Goal: Navigation & Orientation: Find specific page/section

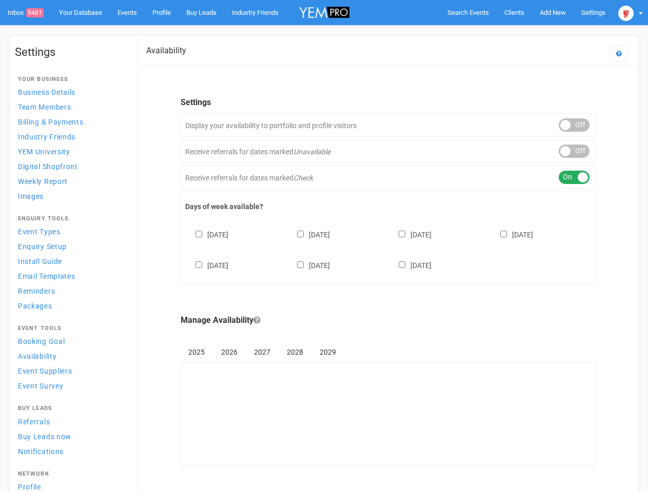
click at [324, 246] on div "[DATE] [DATE] [DATE] [DATE] [DATE] [DATE] [DATE]" at bounding box center [388, 245] width 406 height 62
click at [468, 12] on span "Search Events" at bounding box center [468, 13] width 42 height 8
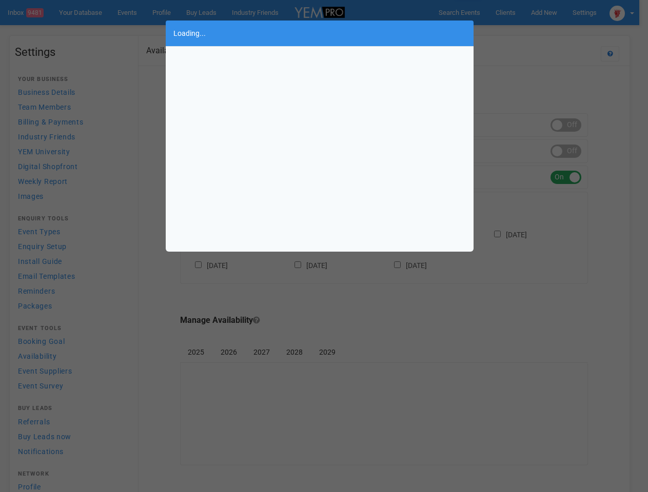
click at [552, 12] on div "Loading..." at bounding box center [324, 246] width 648 height 492
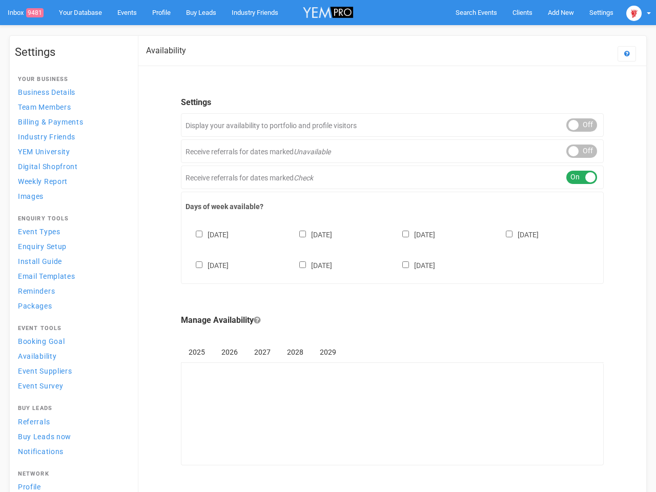
click at [529, 33] on body "Search Events Clients Add New New Client New Event New Enquiry Settings [GEOGRA…" at bounding box center [328, 261] width 656 height 522
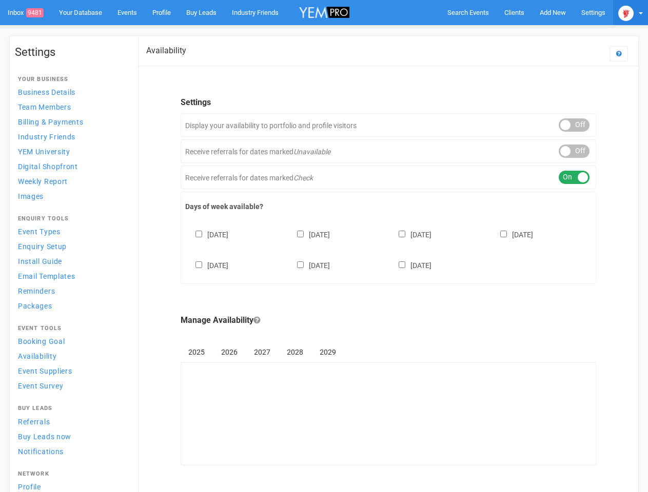
click at [630, 12] on img at bounding box center [625, 13] width 15 height 15
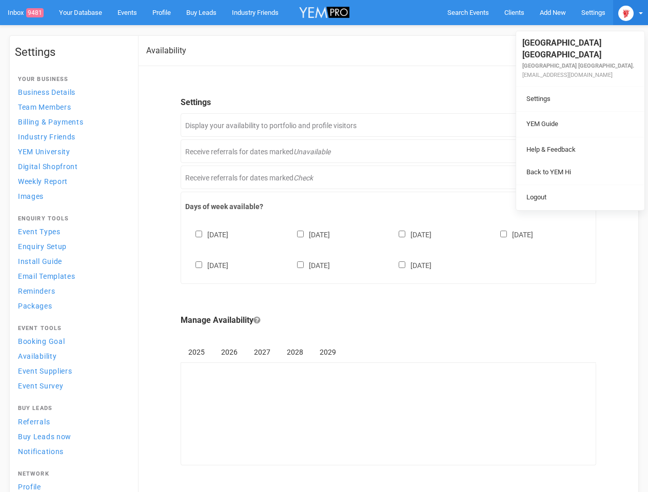
click at [574, 125] on ul "[GEOGRAPHIC_DATA] [GEOGRAPHIC_DATA] [GEOGRAPHIC_DATA] [GEOGRAPHIC_DATA]. [EMAIL…" at bounding box center [580, 120] width 128 height 179
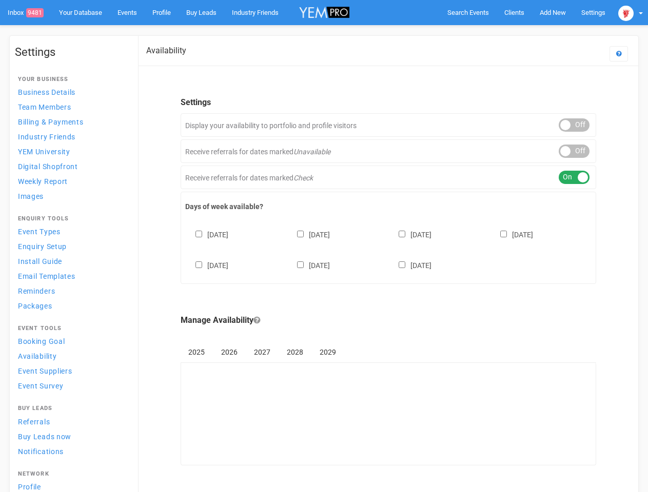
click at [574, 152] on li "Back to YEM Hi" at bounding box center [580, 162] width 128 height 20
click at [574, 177] on li "Logout" at bounding box center [580, 187] width 128 height 20
click at [388, 249] on div "[DATE] [DATE] [DATE] [DATE] [DATE] [DATE] [DATE]" at bounding box center [388, 245] width 406 height 62
